Goal: Register for event/course

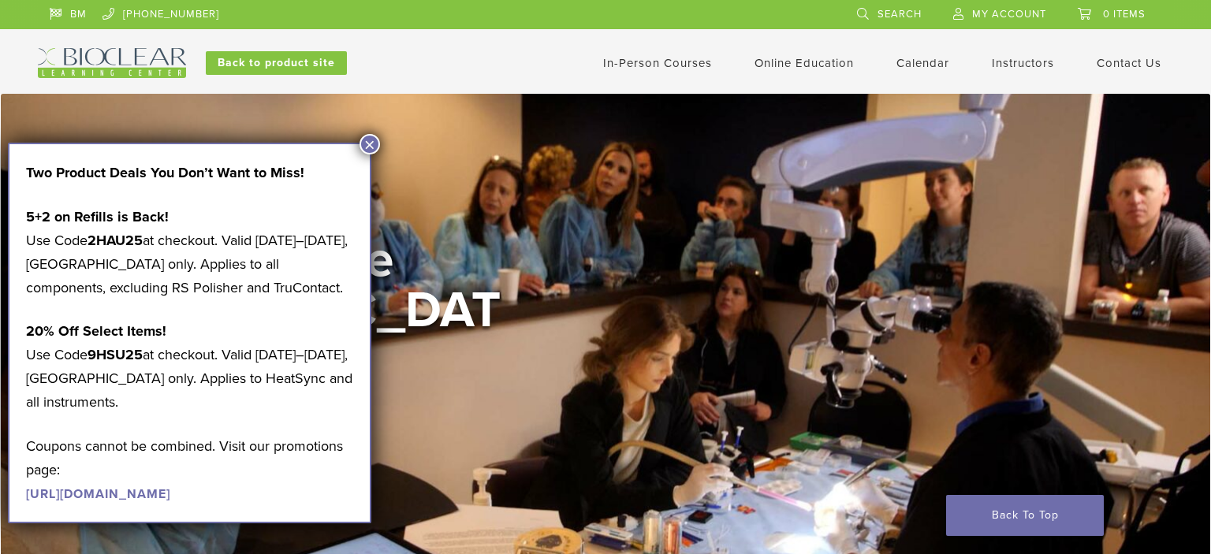
click at [367, 142] on button "×" at bounding box center [370, 144] width 20 height 20
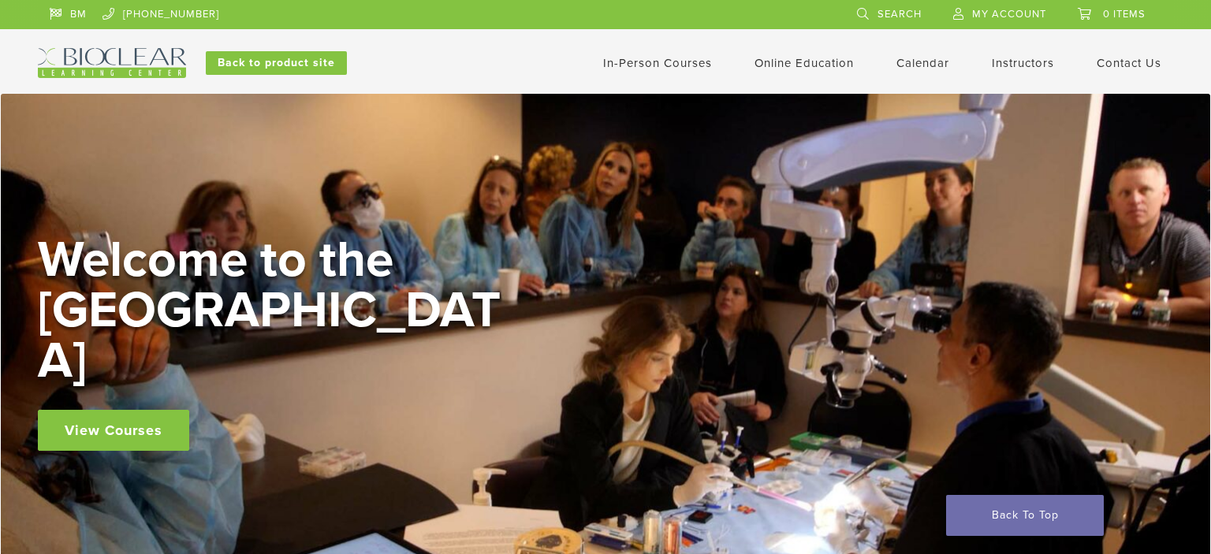
click at [664, 65] on link "In-Person Courses" at bounding box center [657, 63] width 109 height 14
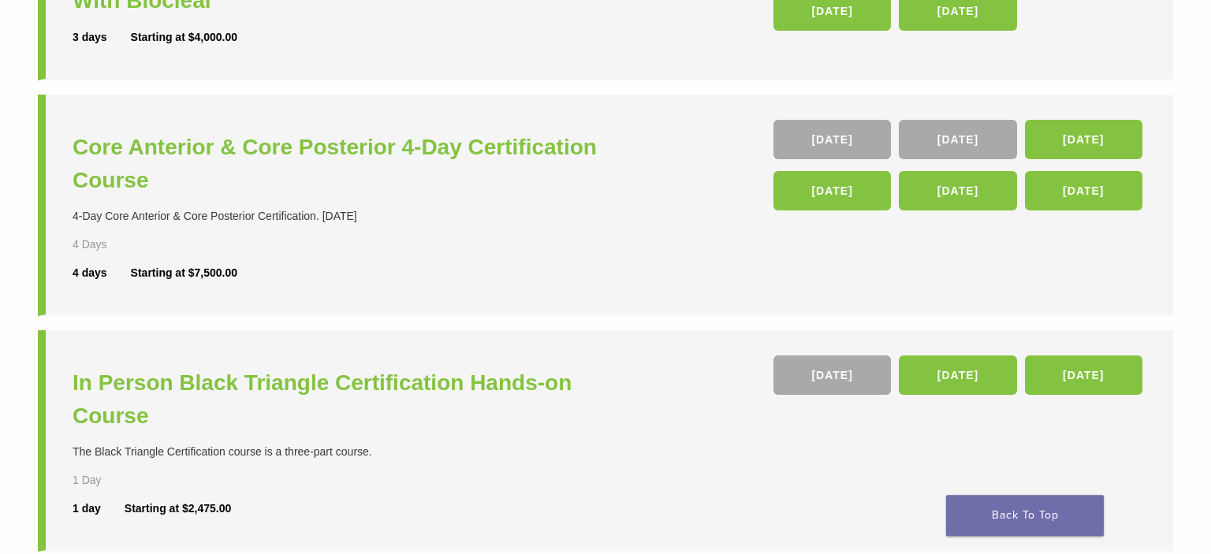
scroll to position [333, 0]
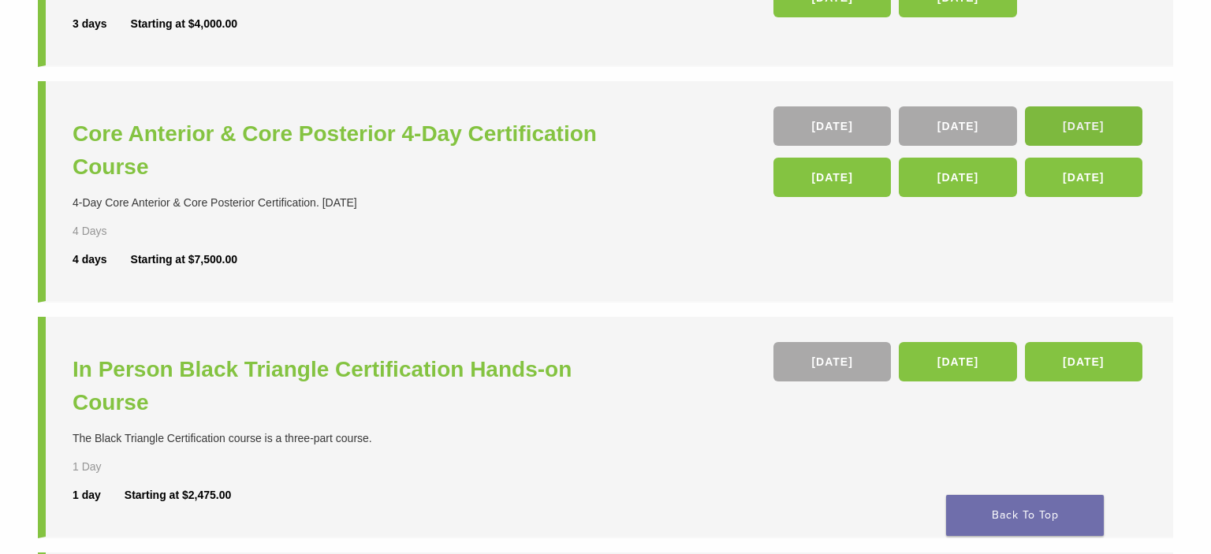
click at [1090, 129] on link "[DATE]" at bounding box center [1083, 125] width 117 height 39
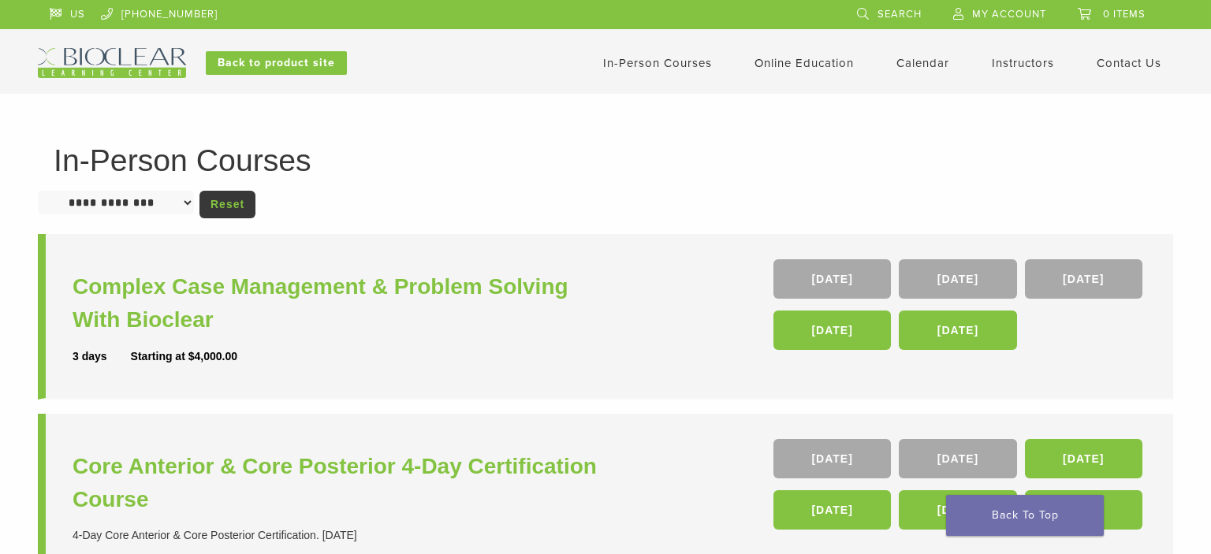
scroll to position [333, 0]
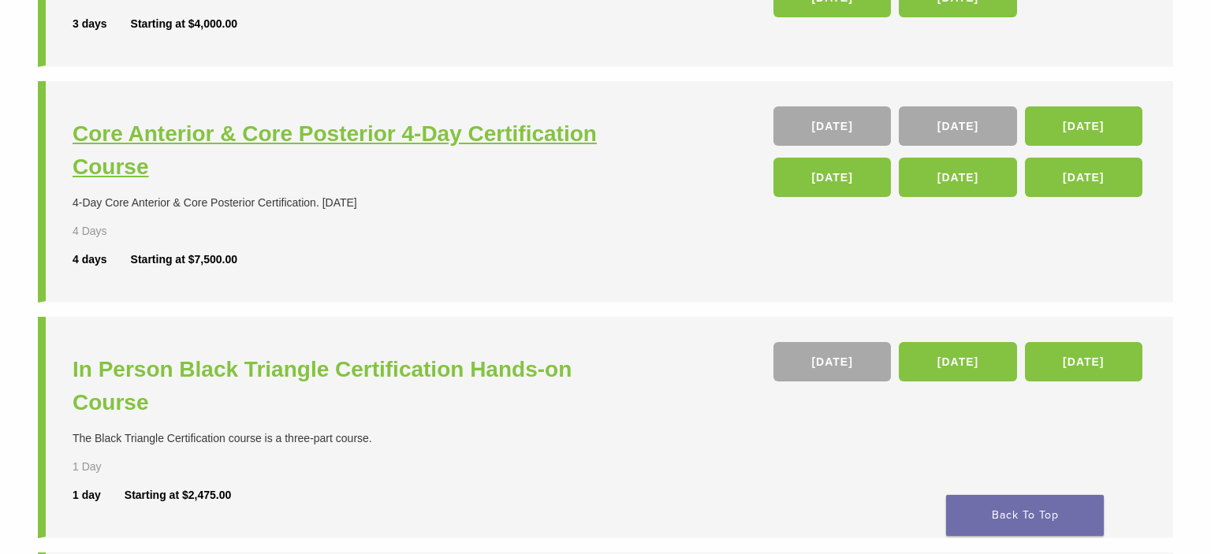
click at [371, 128] on h3 "Core Anterior & Core Posterior 4-Day Certification Course" at bounding box center [341, 150] width 537 height 66
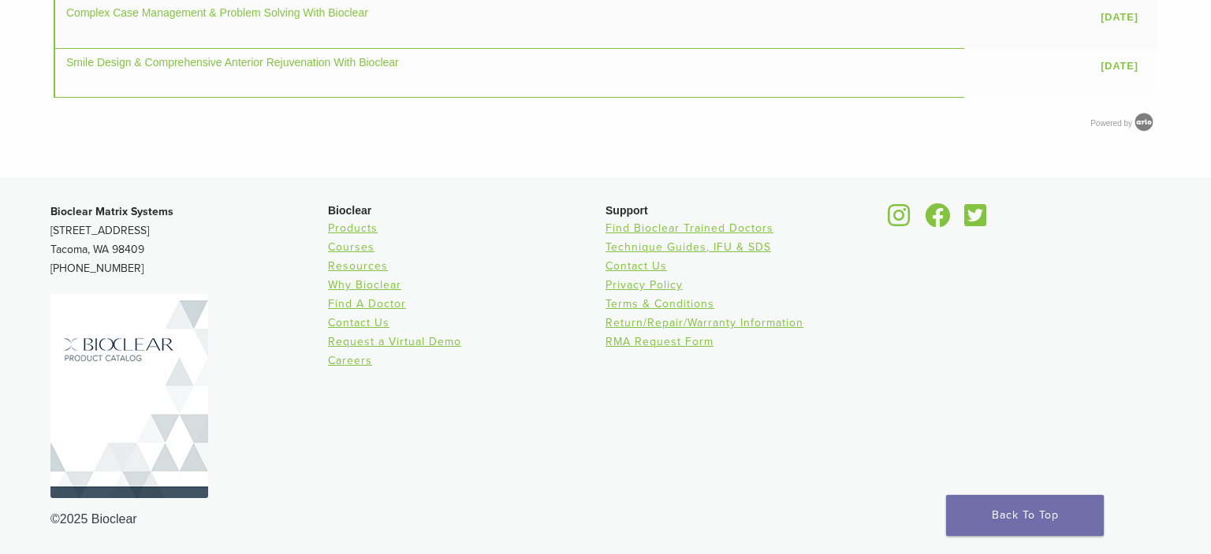
scroll to position [1748, 0]
drag, startPoint x: 48, startPoint y: 311, endPoint x: 209, endPoint y: 319, distance: 161.0
click at [209, 319] on div "Bioclear Matrix Systems 3901 South Fife Street, Suite 100 Tacoma, WA 98409 1.85…" at bounding box center [605, 366] width 1135 height 352
click at [195, 278] on p "Bioclear Matrix Systems 3901 South Fife Street, Suite 100 Tacoma, WA 98409 1.85…" at bounding box center [189, 241] width 278 height 76
drag, startPoint x: 51, startPoint y: 309, endPoint x: 150, endPoint y: 332, distance: 101.2
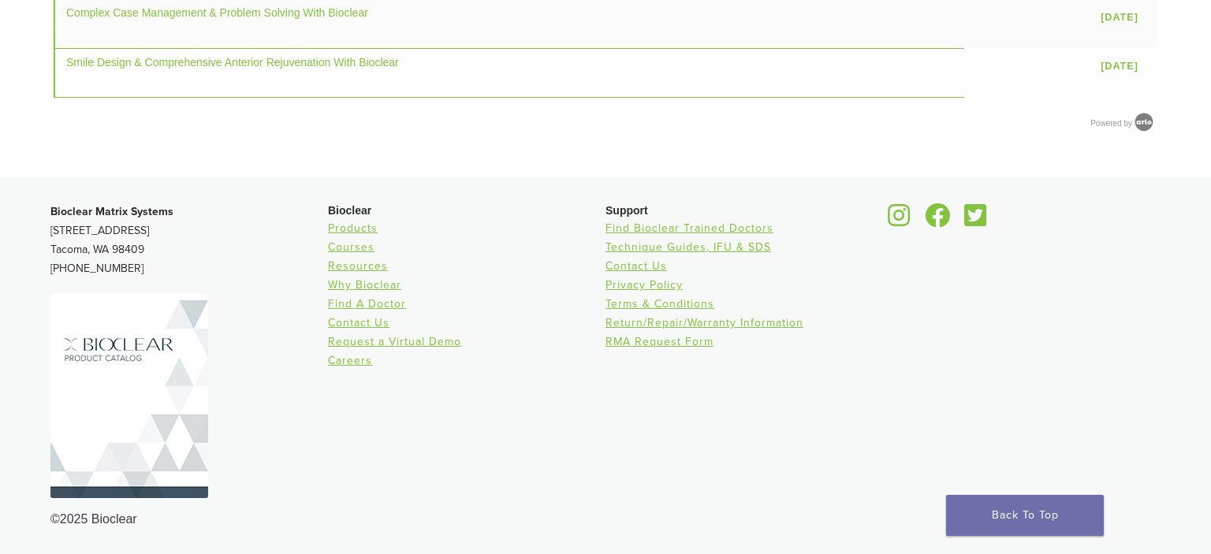
click at [150, 278] on p "Bioclear Matrix Systems 3901 South Fife Street, Suite 100 Tacoma, WA 98409 1.85…" at bounding box center [189, 241] width 278 height 76
click at [289, 278] on p "Bioclear Matrix Systems 3901 South Fife Street, Suite 100 Tacoma, WA 98409 1.85…" at bounding box center [189, 241] width 278 height 76
click at [357, 235] on link "Products" at bounding box center [353, 228] width 50 height 13
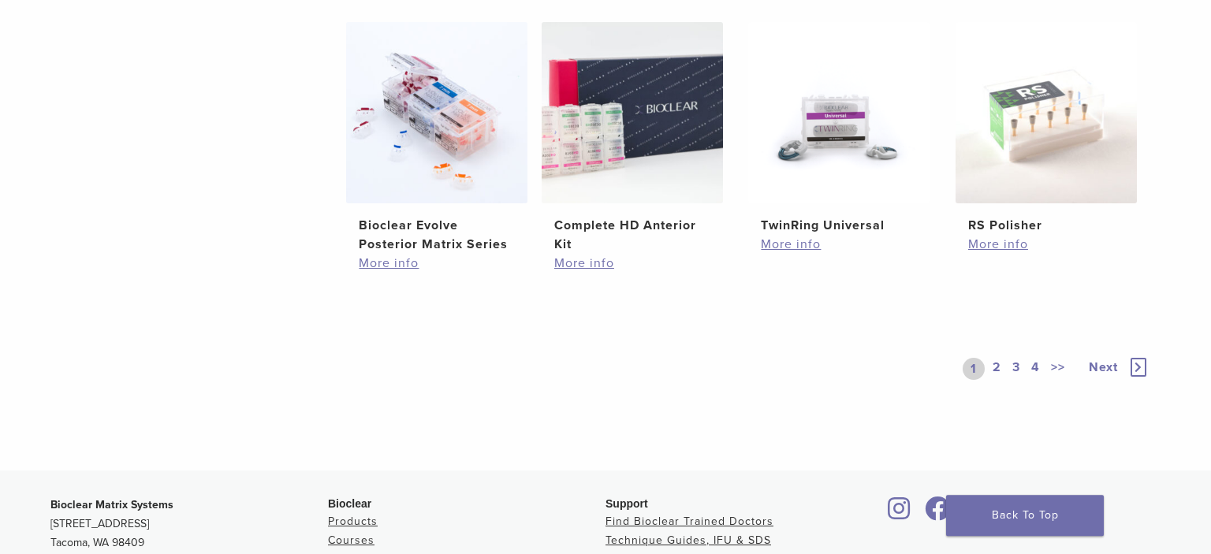
scroll to position [1249, 0]
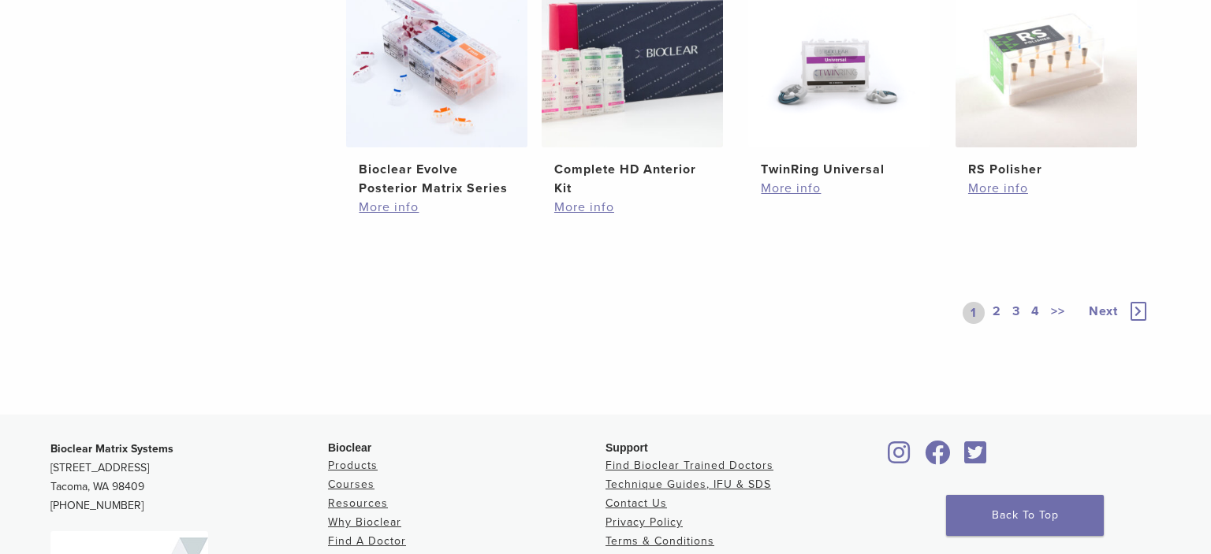
click at [997, 307] on link "2" at bounding box center [996, 313] width 15 height 22
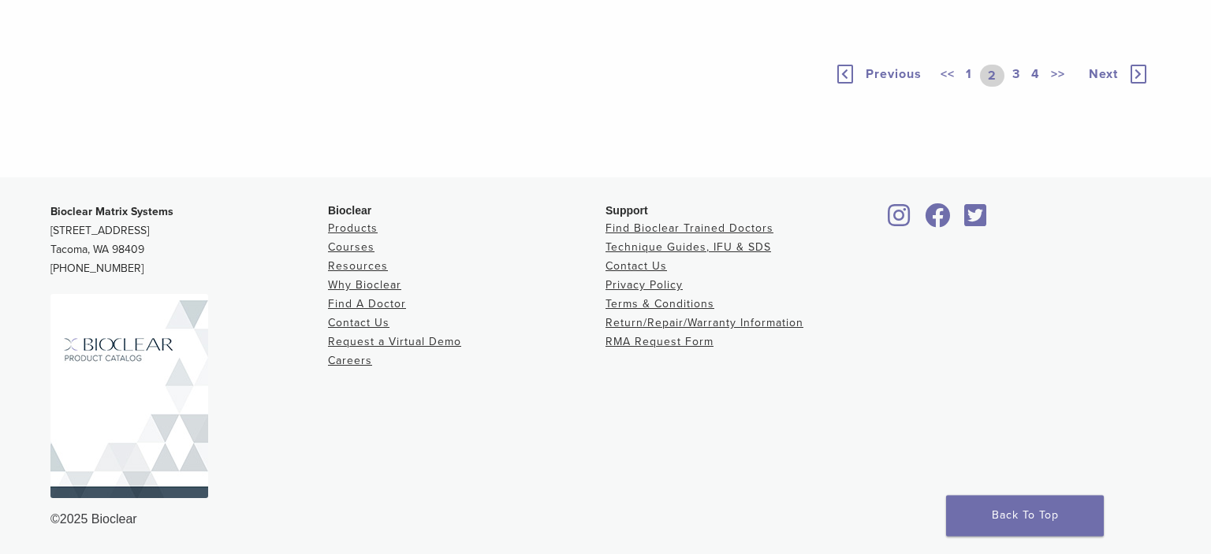
scroll to position [1249, 0]
